Goal: Task Accomplishment & Management: Complete application form

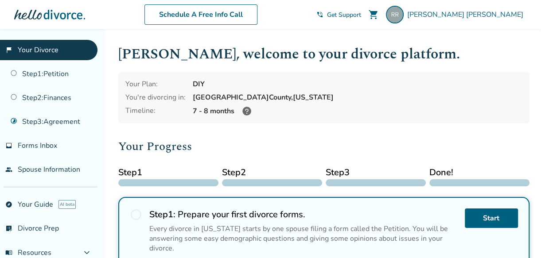
scroll to position [192, 0]
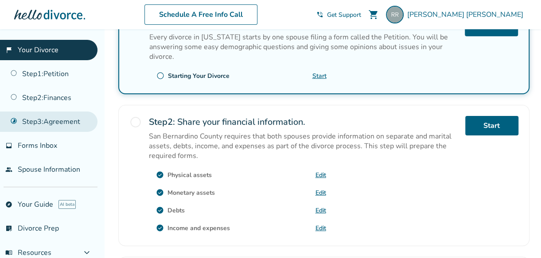
click at [54, 123] on link "Step 3 : Agreement" at bounding box center [49, 122] width 98 height 20
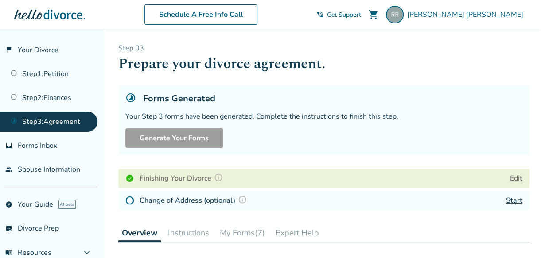
scroll to position [192, 0]
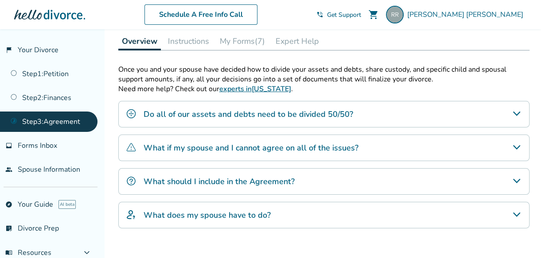
click at [187, 40] on button "Instructions" at bounding box center [188, 41] width 48 height 18
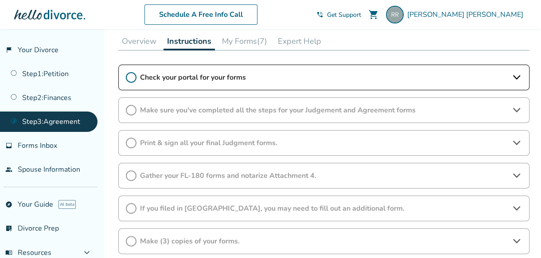
click at [216, 77] on span "Check your portal for your forms" at bounding box center [324, 78] width 368 height 10
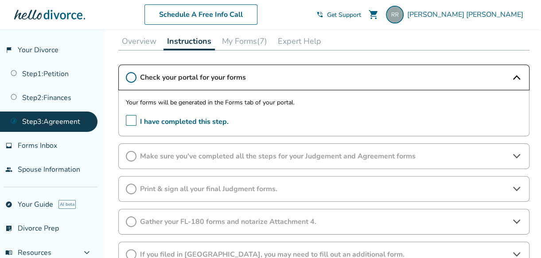
click at [305, 77] on span "Check your portal for your forms" at bounding box center [324, 78] width 368 height 10
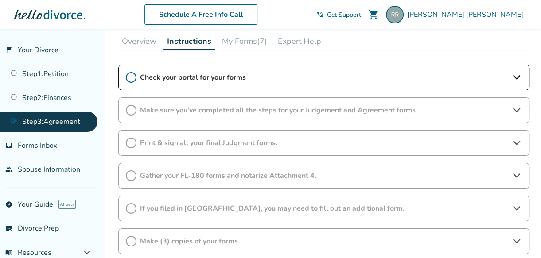
click at [309, 172] on span "Gather your FL-180 forms and notarize Attachment 4." at bounding box center [324, 176] width 368 height 10
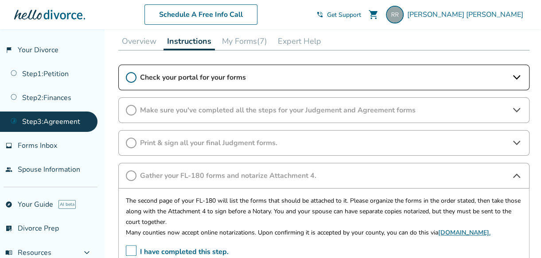
click at [317, 11] on div "Schedule A Free Info Call" at bounding box center [200, 14] width 231 height 20
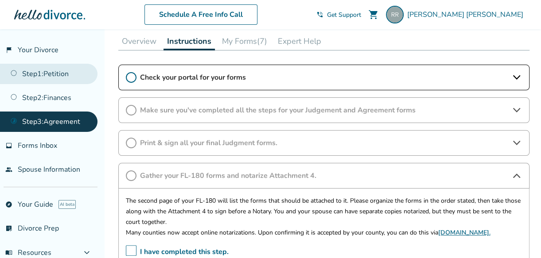
click at [43, 71] on link "Step 1 : Petition" at bounding box center [49, 74] width 98 height 20
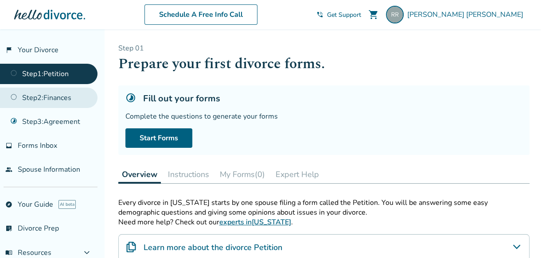
click at [42, 97] on link "Step 2 : Finances" at bounding box center [49, 98] width 98 height 20
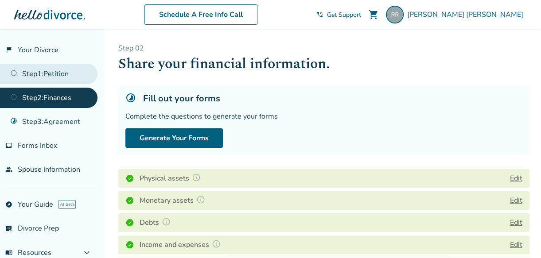
click at [65, 76] on link "Step 1 : Petition" at bounding box center [49, 74] width 98 height 20
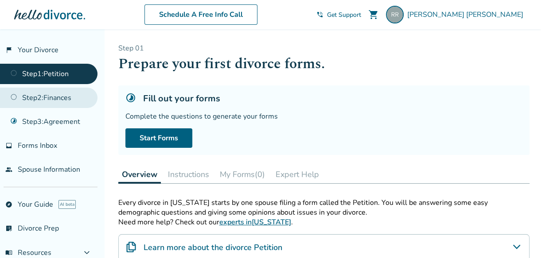
click at [52, 97] on link "Step 2 : Finances" at bounding box center [49, 98] width 98 height 20
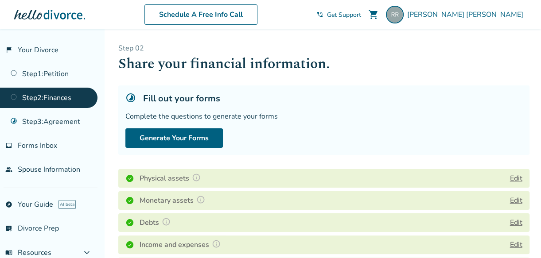
scroll to position [192, 0]
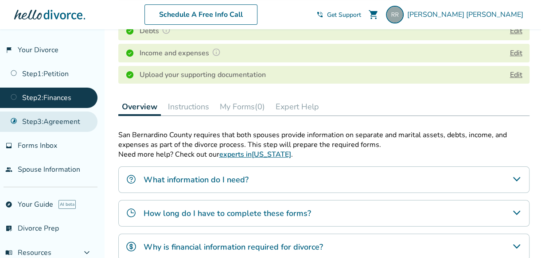
click at [52, 121] on link "Step 3 : Agreement" at bounding box center [49, 122] width 98 height 20
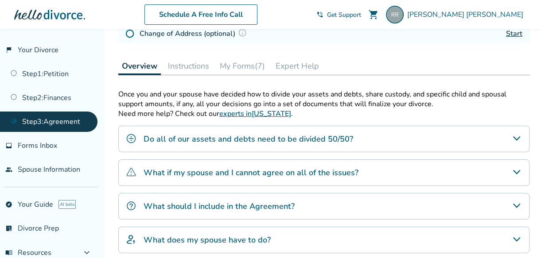
scroll to position [274, 0]
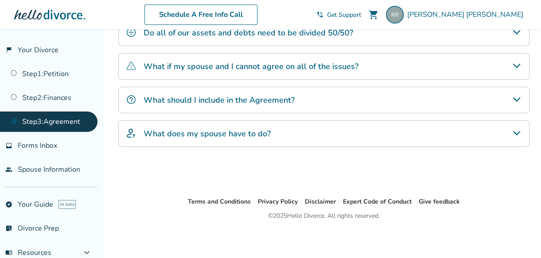
click at [258, 134] on h4 "What does my spouse have to do?" at bounding box center [207, 134] width 127 height 12
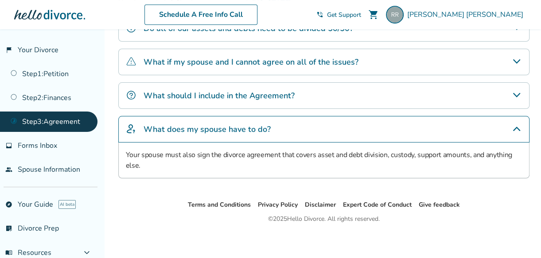
scroll to position [280, 0]
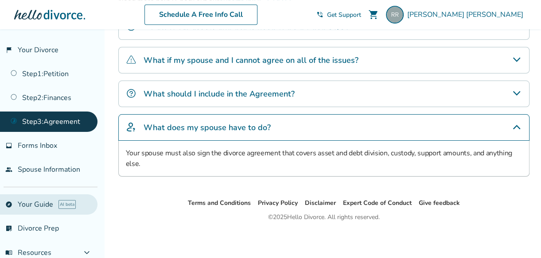
click at [37, 204] on link "explore Your Guide AI beta" at bounding box center [49, 205] width 98 height 20
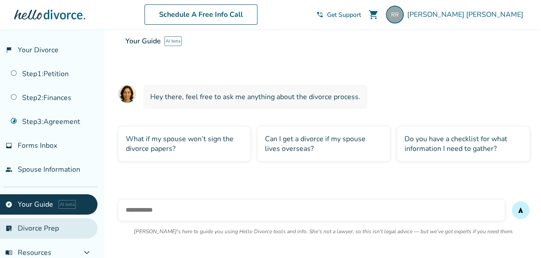
click at [45, 226] on link "list_alt_check Divorce Prep" at bounding box center [49, 229] width 98 height 20
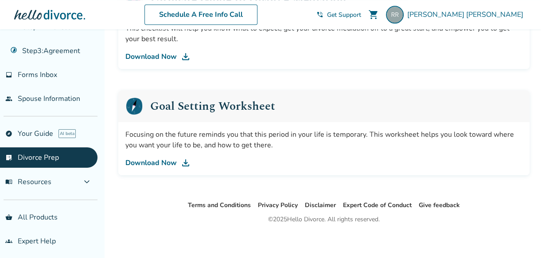
scroll to position [74, 0]
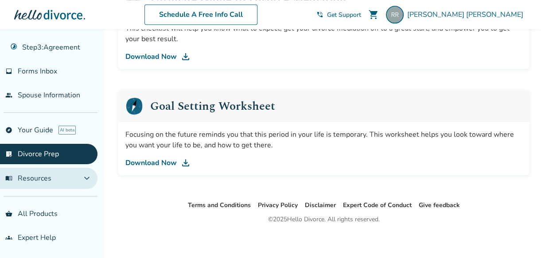
click at [87, 180] on span "expand_more" at bounding box center [87, 178] width 11 height 11
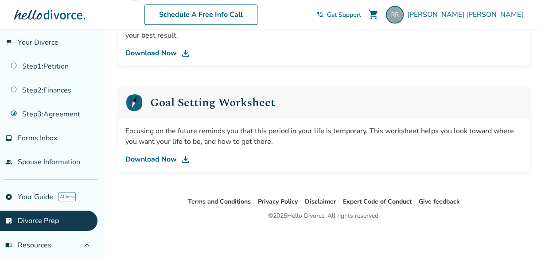
scroll to position [0, 0]
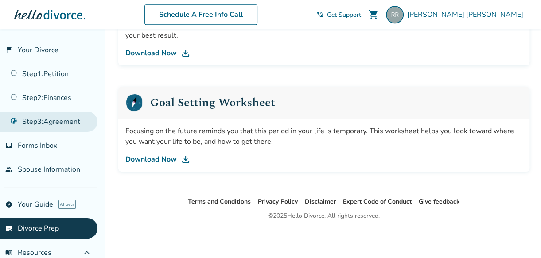
click at [66, 119] on link "Step 3 : Agreement" at bounding box center [49, 122] width 98 height 20
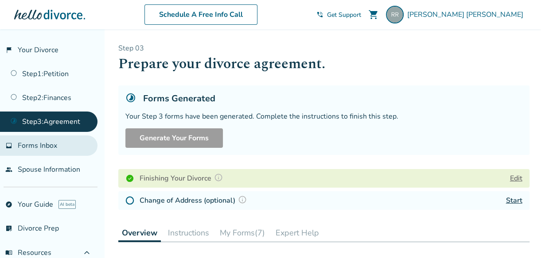
click at [50, 145] on span "Forms Inbox" at bounding box center [37, 146] width 39 height 10
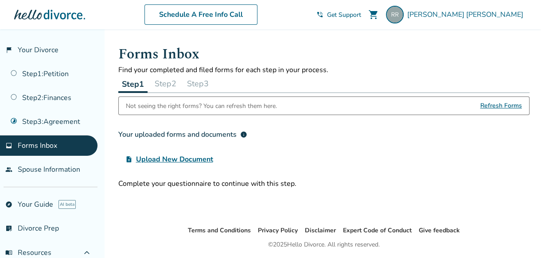
click at [165, 85] on button "Step 2" at bounding box center [165, 84] width 29 height 18
click at [208, 83] on button "Step 3" at bounding box center [198, 84] width 29 height 18
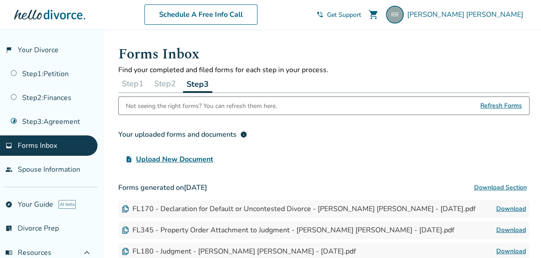
scroll to position [163, 0]
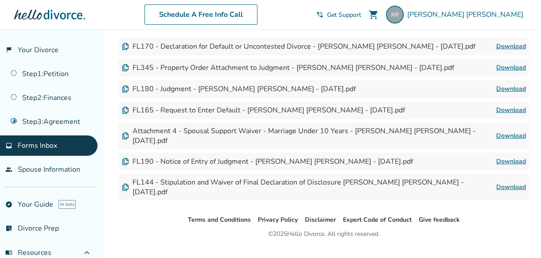
click at [506, 43] on link "Download" at bounding box center [512, 46] width 30 height 11
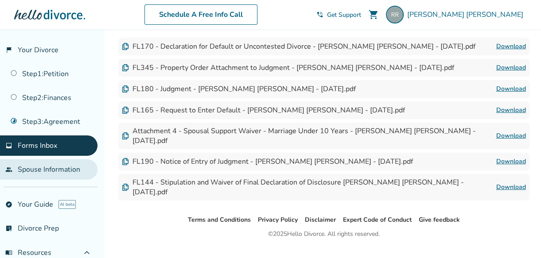
click at [59, 169] on link "people Spouse Information" at bounding box center [49, 170] width 98 height 20
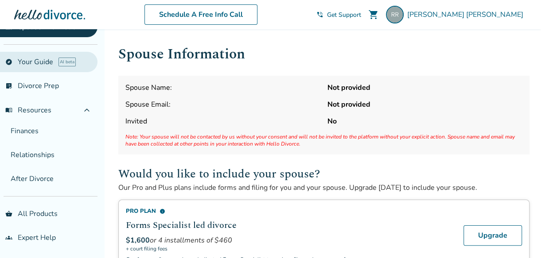
click at [31, 61] on link "explore Your Guide AI beta" at bounding box center [49, 62] width 98 height 20
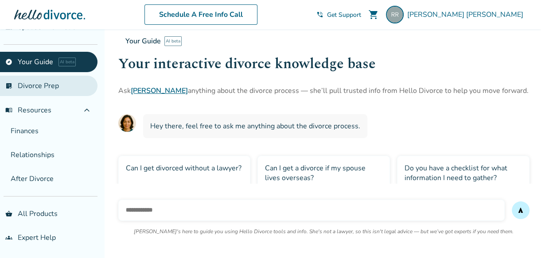
click at [36, 89] on link "list_alt_check Divorce Prep" at bounding box center [49, 86] width 98 height 20
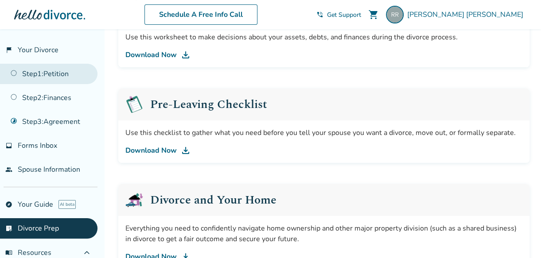
click at [32, 72] on link "Step 1 : Petition" at bounding box center [49, 74] width 98 height 20
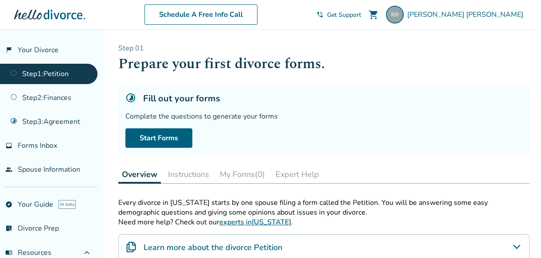
scroll to position [192, 0]
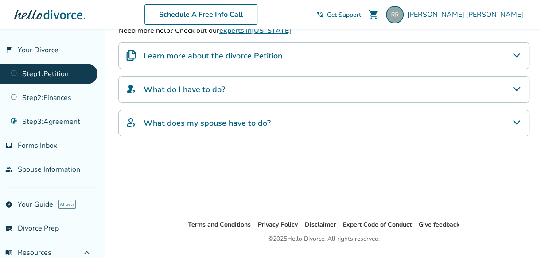
click at [317, 59] on div "Learn more about the divorce Petition" at bounding box center [323, 56] width 411 height 27
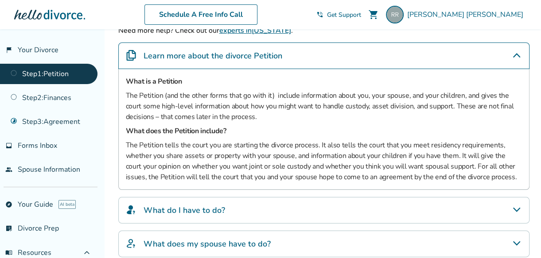
click at [203, 213] on h4 "What do I have to do?" at bounding box center [185, 211] width 82 height 12
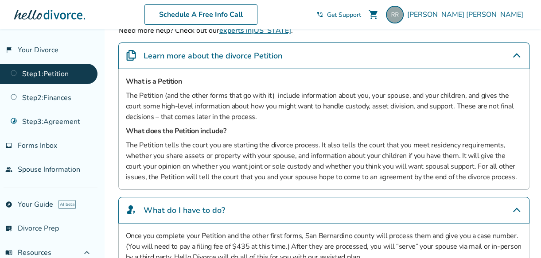
scroll to position [320, 0]
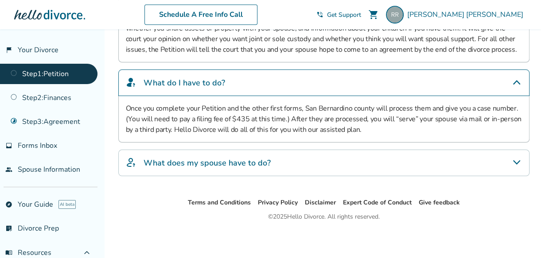
click at [256, 159] on h4 "What does my spouse have to do?" at bounding box center [207, 163] width 127 height 12
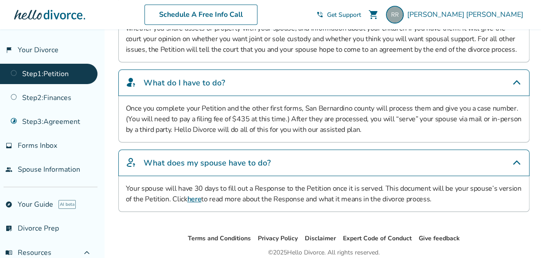
scroll to position [128, 0]
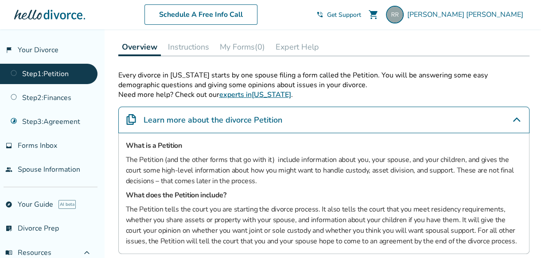
click at [185, 44] on button "Instructions" at bounding box center [188, 47] width 48 height 18
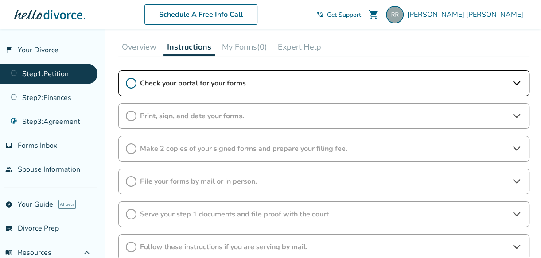
click at [202, 86] on span "Check your portal for your forms" at bounding box center [324, 83] width 368 height 10
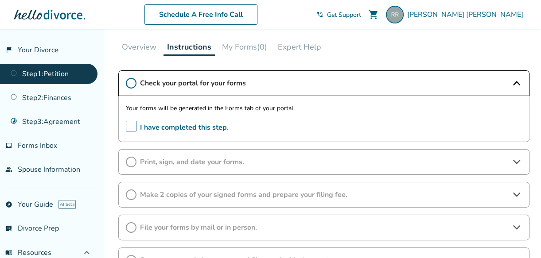
click at [185, 162] on span "Print, sign, and date your forms." at bounding box center [324, 162] width 368 height 10
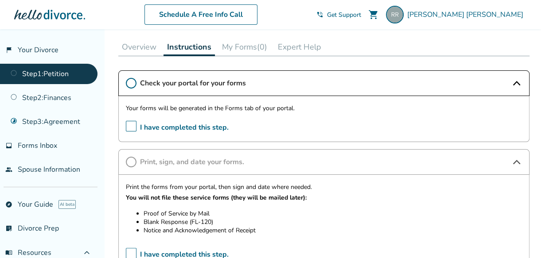
click at [131, 127] on span "I have completed this step." at bounding box center [177, 128] width 103 height 14
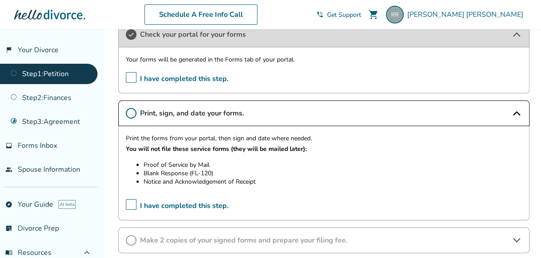
scroll to position [369, 0]
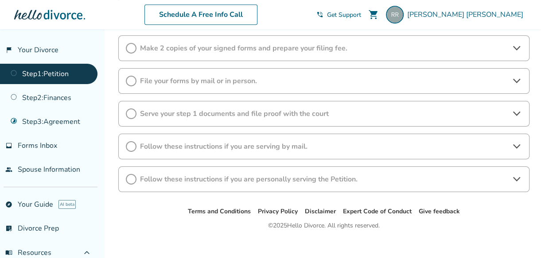
click at [244, 49] on span "Make 2 copies of your signed forms and prepare your filing fee." at bounding box center [324, 48] width 368 height 10
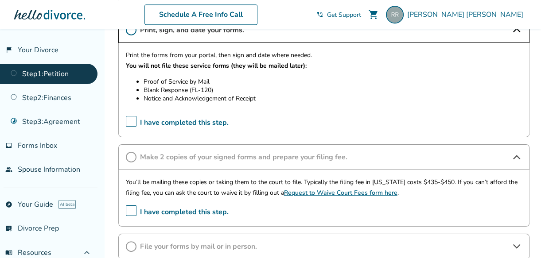
scroll to position [269, 0]
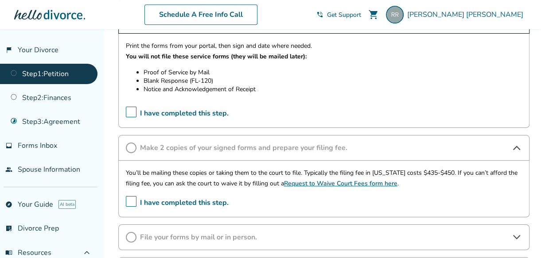
click at [350, 183] on link "Request to Waive Court Fees form here" at bounding box center [341, 184] width 114 height 8
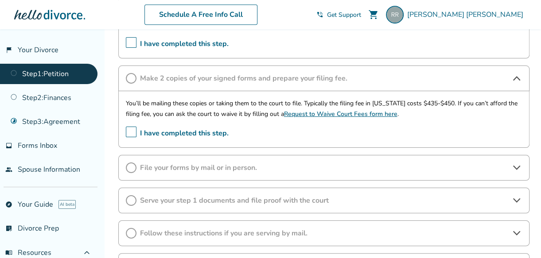
scroll to position [341, 0]
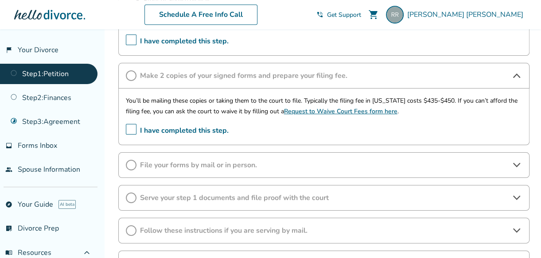
click at [184, 166] on span "File your forms by mail or in person." at bounding box center [324, 166] width 368 height 10
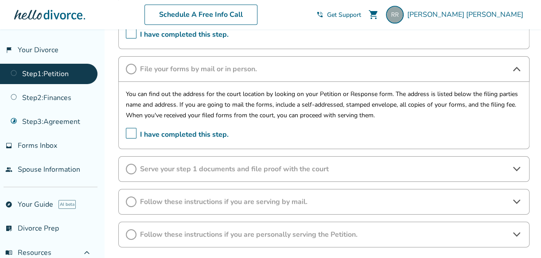
scroll to position [439, 0]
click at [207, 164] on span "Serve your step 1 documents and file proof with the court" at bounding box center [324, 169] width 368 height 10
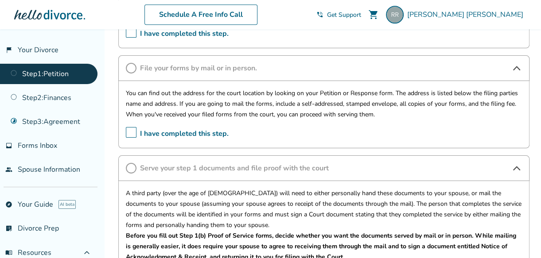
scroll to position [611, 0]
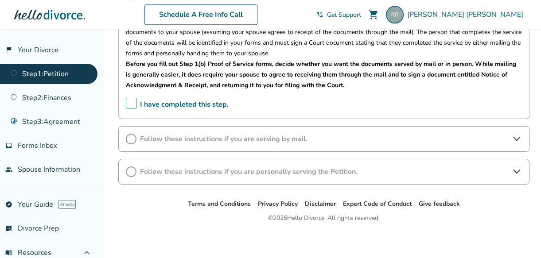
click at [211, 171] on span "Follow these instructions if you are personally serving the Petition." at bounding box center [324, 172] width 368 height 10
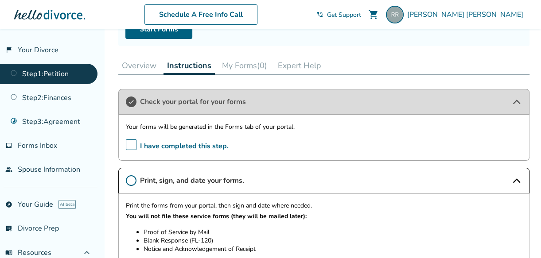
scroll to position [110, 0]
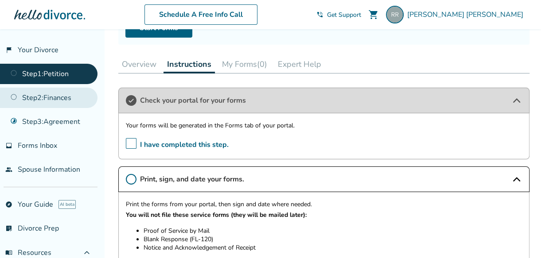
click at [67, 97] on link "Step 2 : Finances" at bounding box center [49, 98] width 98 height 20
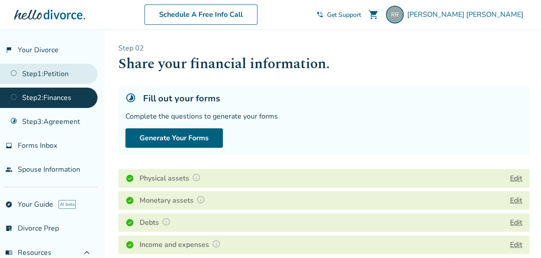
click at [63, 75] on link "Step 1 : Petition" at bounding box center [49, 74] width 98 height 20
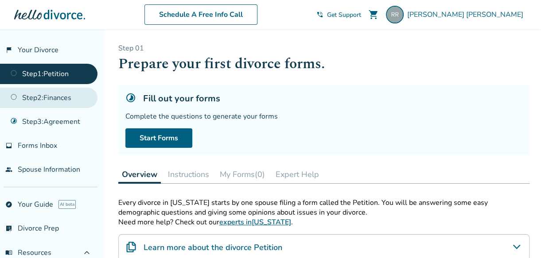
click at [55, 99] on link "Step 2 : Finances" at bounding box center [49, 98] width 98 height 20
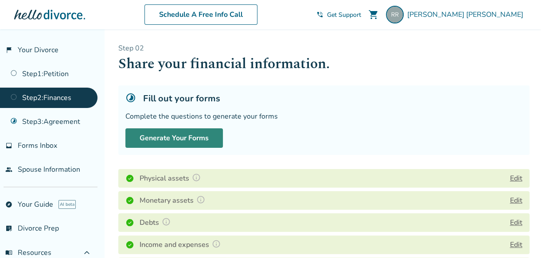
click at [180, 140] on button "Generate Your Forms" at bounding box center [174, 139] width 98 height 20
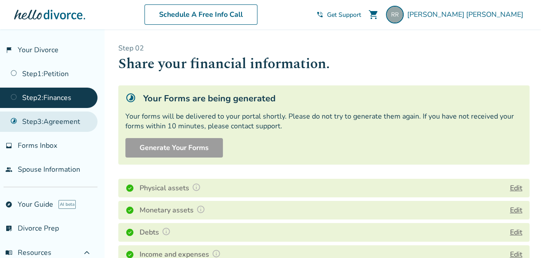
click at [72, 124] on link "Step 3 : Agreement" at bounding box center [49, 122] width 98 height 20
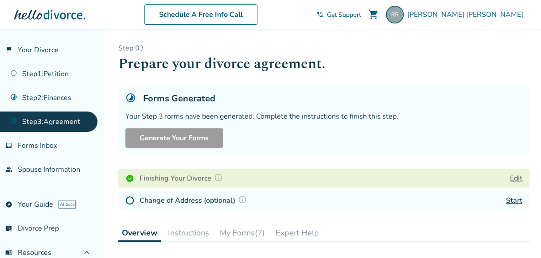
scroll to position [192, 0]
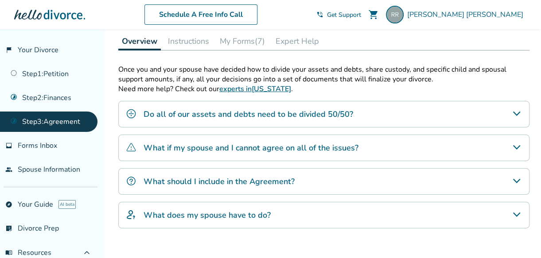
click at [249, 41] on button "My Forms (7)" at bounding box center [242, 41] width 52 height 18
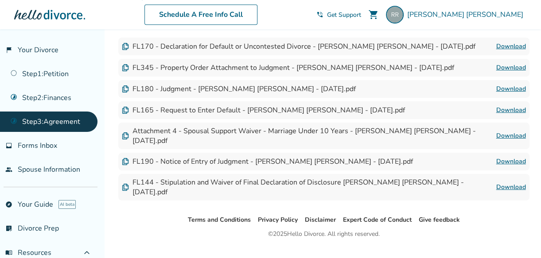
scroll to position [131, 0]
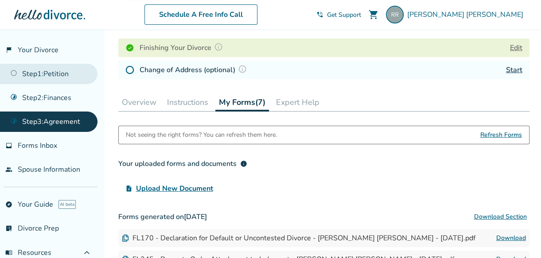
click at [56, 73] on link "Step 1 : Petition" at bounding box center [49, 74] width 98 height 20
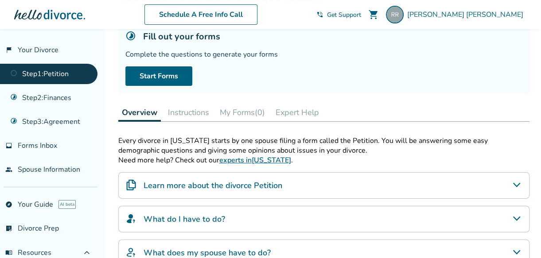
scroll to position [67, 0]
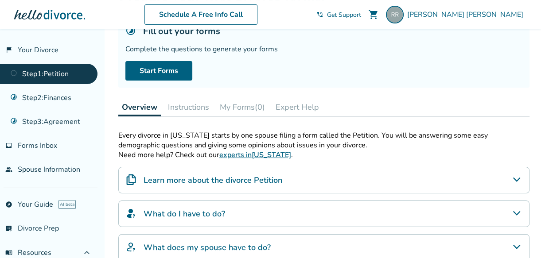
click at [246, 105] on button "My Forms (0)" at bounding box center [242, 107] width 52 height 18
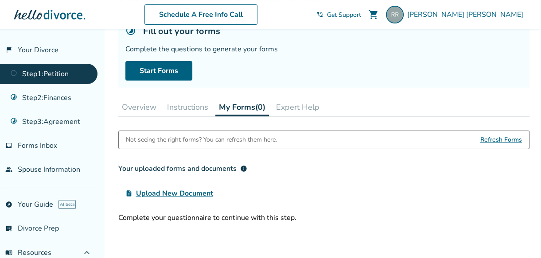
click at [189, 108] on button "Instructions" at bounding box center [188, 107] width 48 height 18
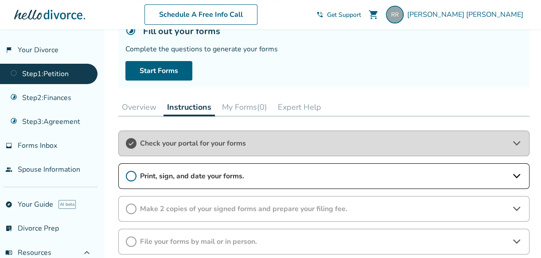
click at [242, 142] on span "Check your portal for your forms" at bounding box center [324, 144] width 368 height 10
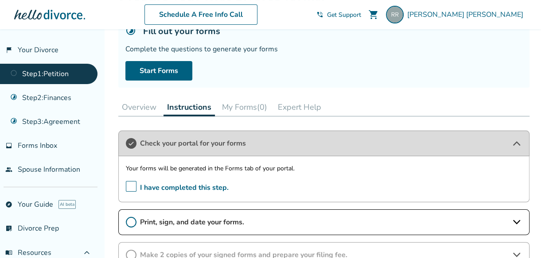
click at [219, 221] on span "Print, sign, and date your forms." at bounding box center [324, 223] width 368 height 10
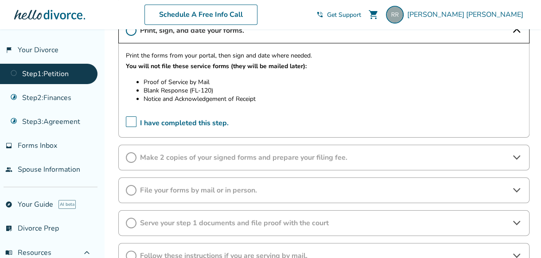
scroll to position [67, 0]
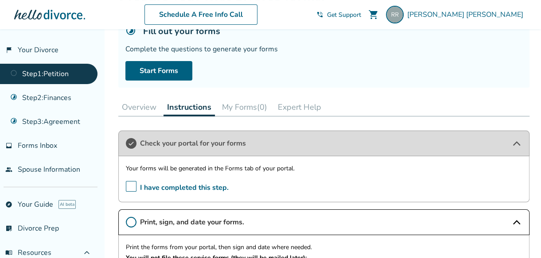
click at [250, 107] on button "My Forms (0)" at bounding box center [245, 107] width 52 height 18
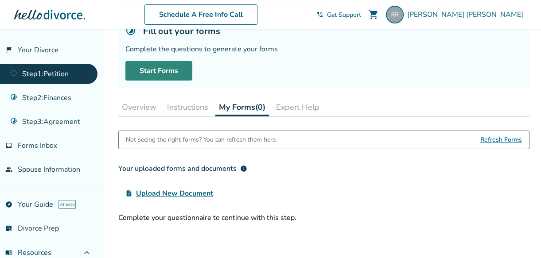
click at [164, 72] on link "Start Forms" at bounding box center [158, 71] width 67 height 20
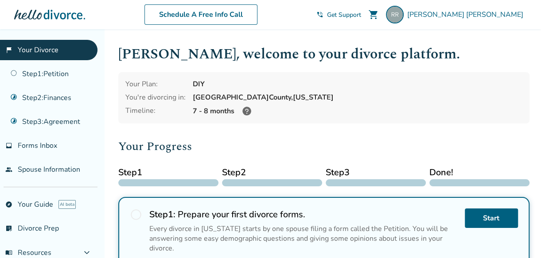
scroll to position [192, 0]
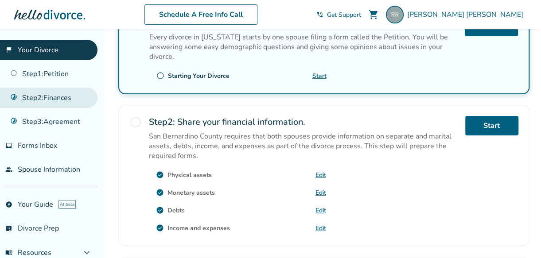
click at [47, 99] on link "Step 2 : Finances" at bounding box center [49, 98] width 98 height 20
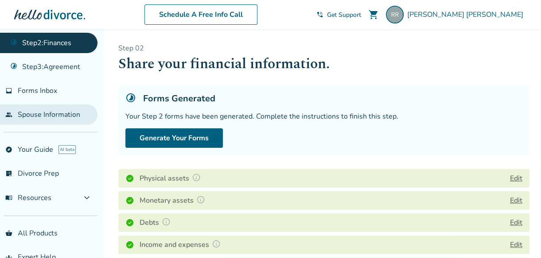
scroll to position [74, 0]
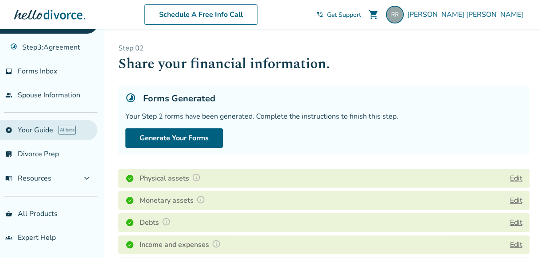
click at [35, 129] on link "explore Your Guide AI beta" at bounding box center [49, 130] width 98 height 20
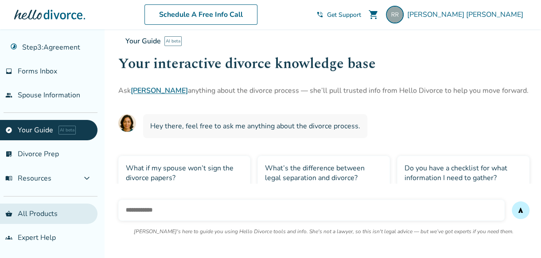
click at [30, 209] on link "shopping_basket All Products" at bounding box center [49, 214] width 98 height 20
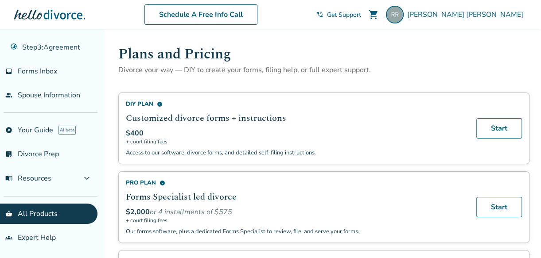
click at [142, 103] on div "DIY Plan info" at bounding box center [296, 104] width 340 height 8
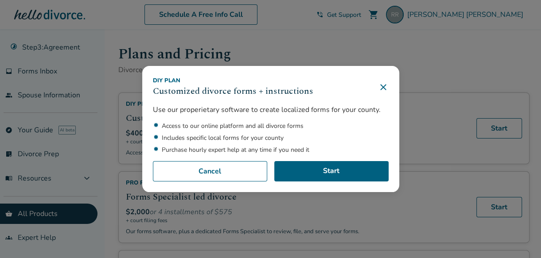
click at [387, 86] on icon at bounding box center [383, 87] width 11 height 11
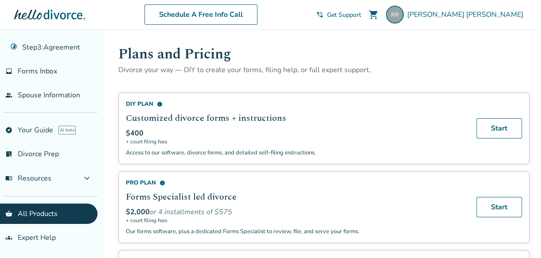
click at [361, 18] on span "Get Support" at bounding box center [344, 15] width 34 height 8
